Goal: Transaction & Acquisition: Purchase product/service

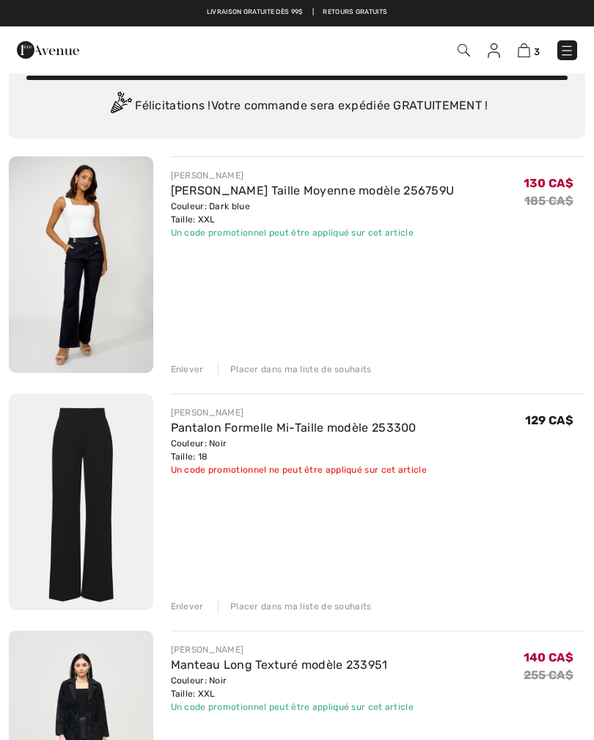
scroll to position [60, 0]
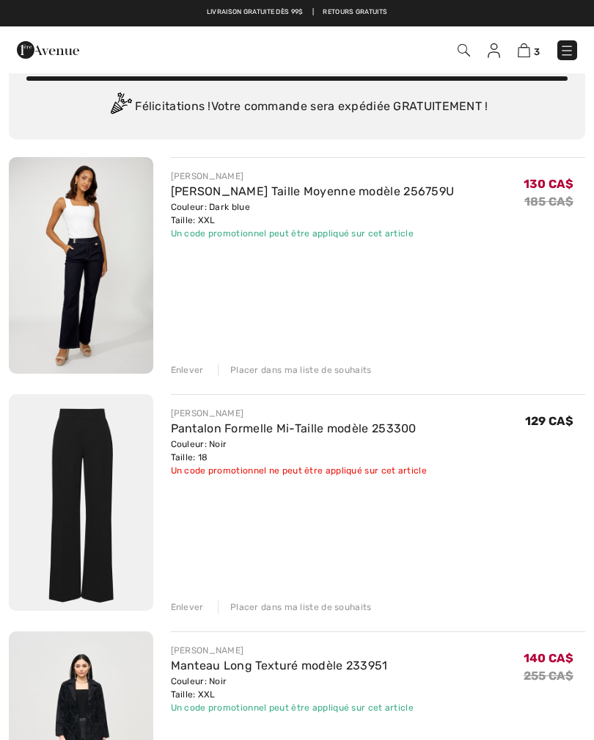
click at [111, 303] on img at bounding box center [81, 265] width 145 height 216
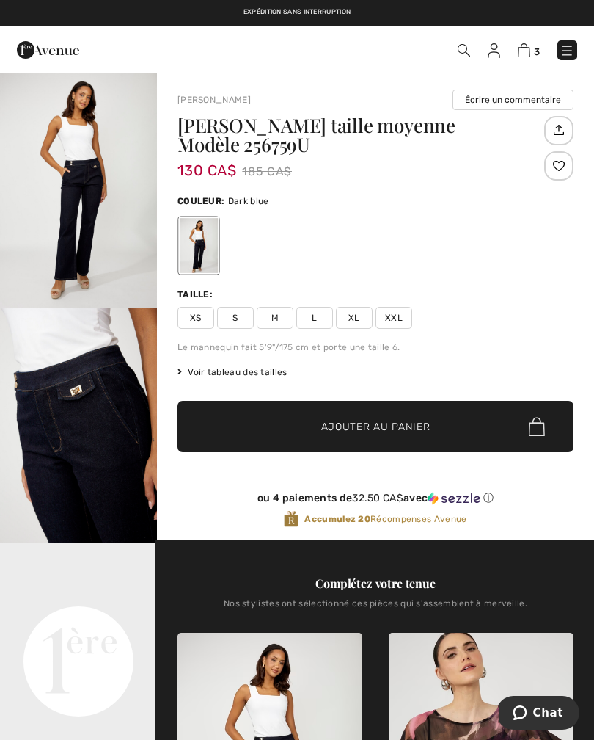
click at [467, 54] on img at bounding box center [464, 50] width 12 height 12
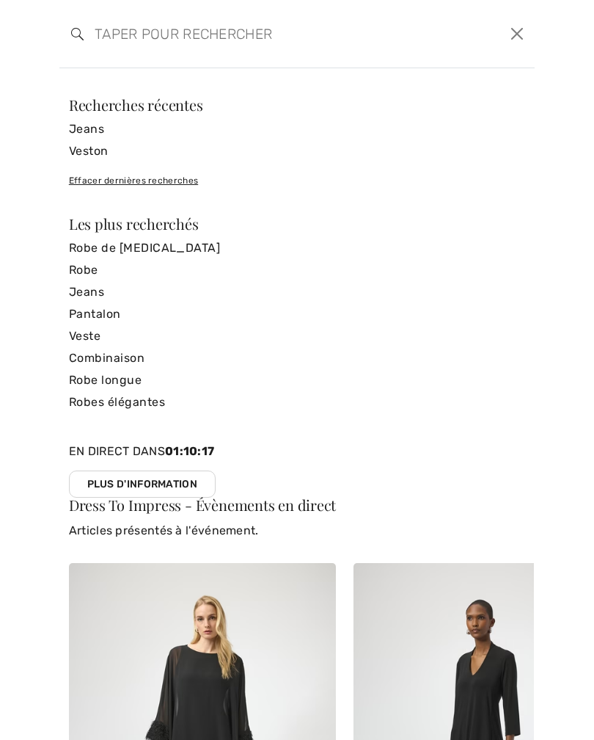
click at [111, 32] on input "search" at bounding box center [247, 34] width 326 height 44
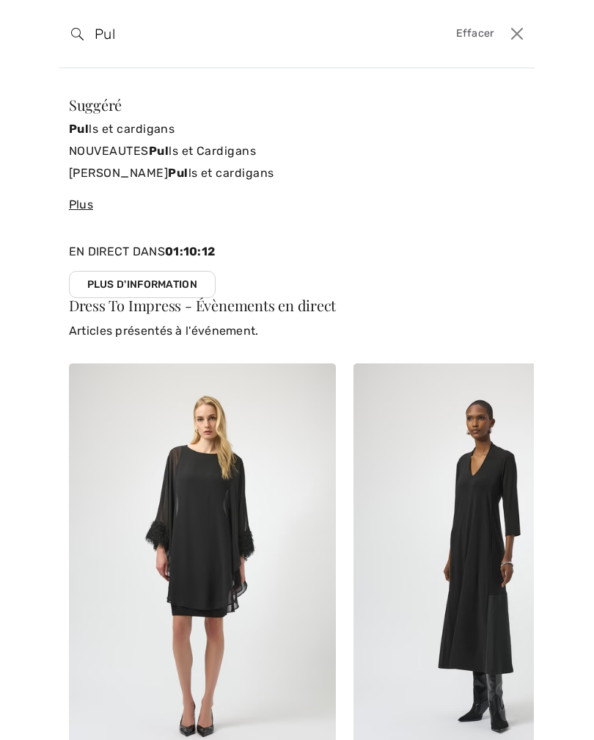
type input "Pull"
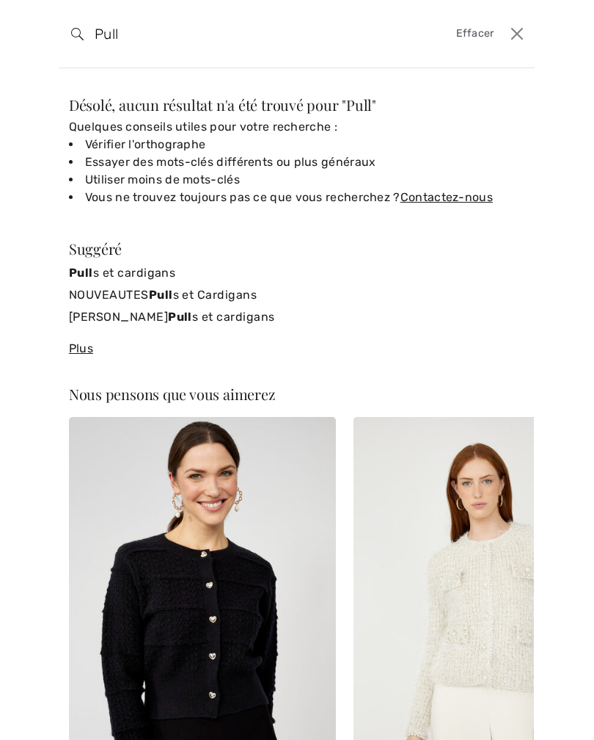
click at [522, 34] on button "Ferme" at bounding box center [517, 33] width 23 height 23
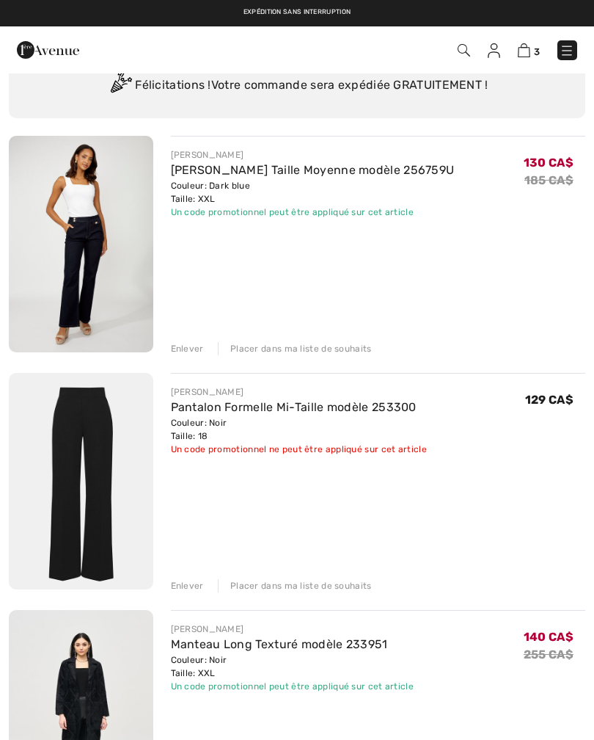
click at [471, 65] on div "3 Commander" at bounding box center [419, 50] width 340 height 30
click at [463, 56] on img at bounding box center [464, 50] width 12 height 12
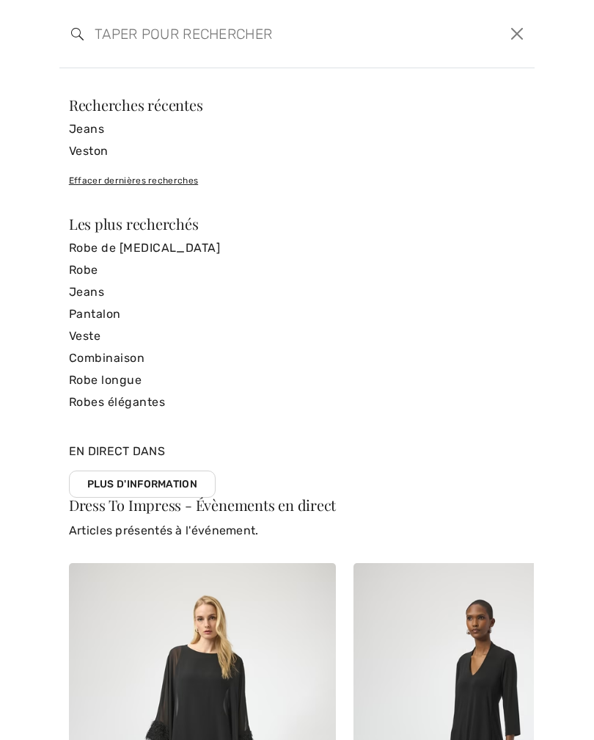
click at [123, 36] on input "search" at bounding box center [247, 34] width 326 height 44
type input "2"
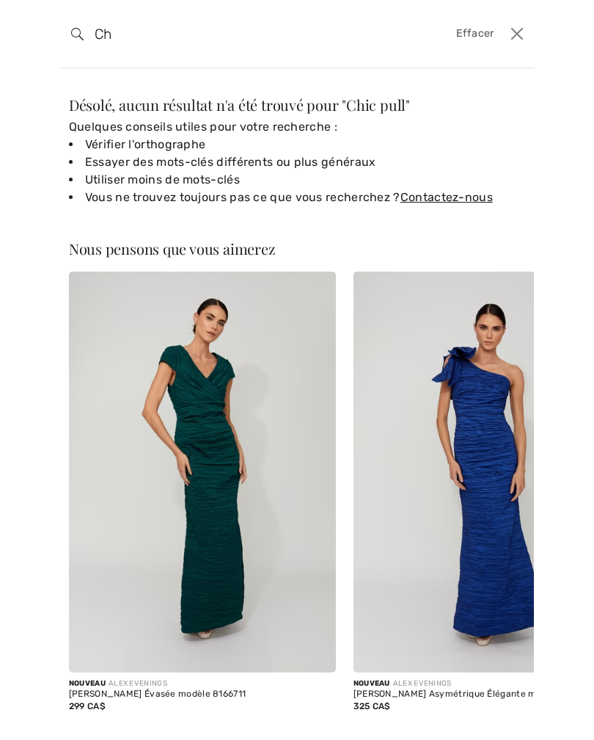
type input "C"
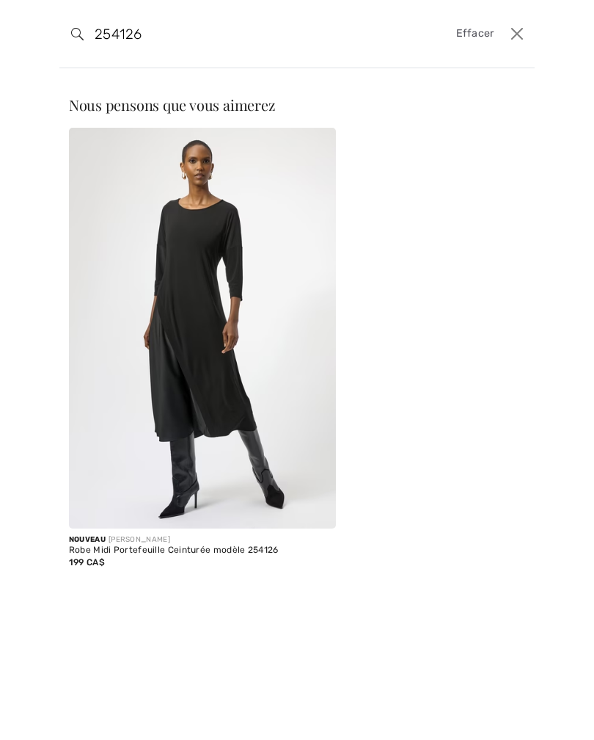
type input "25412"
